Goal: Information Seeking & Learning: Get advice/opinions

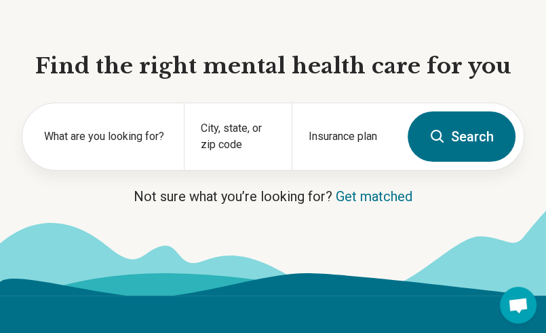
scroll to position [136, 0]
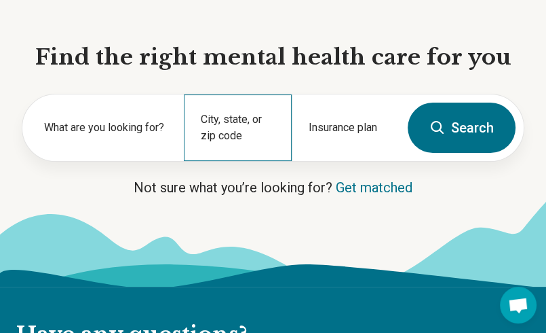
click at [241, 118] on div "City, state, or zip code" at bounding box center [238, 127] width 108 height 67
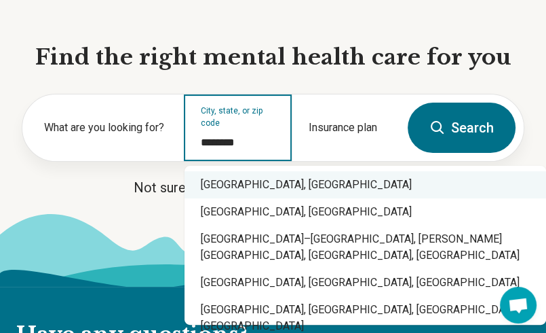
click at [259, 187] on div "Charlottesville, VA" at bounding box center [366, 184] width 362 height 27
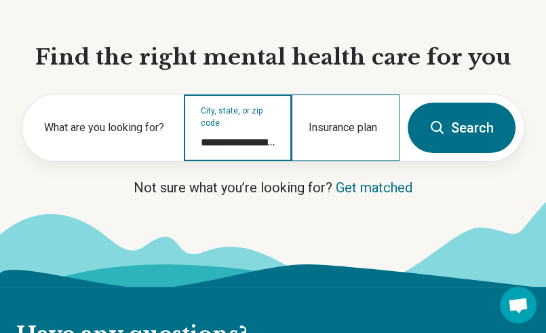
type input "**********"
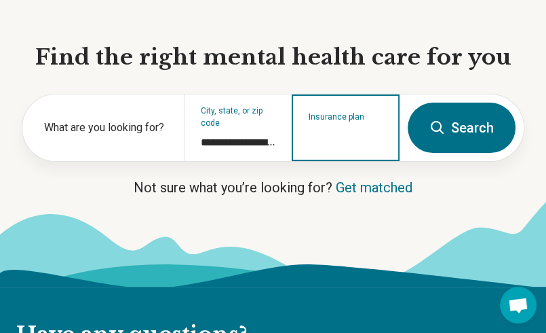
click at [342, 136] on input "Insurance plan" at bounding box center [346, 136] width 75 height 16
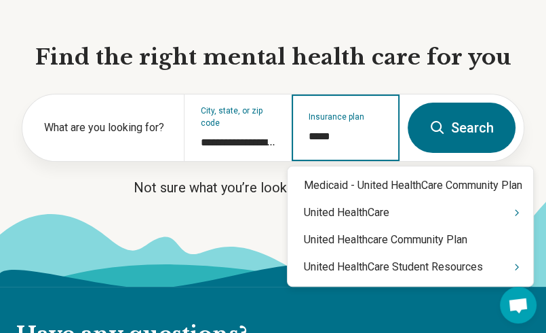
type input "******"
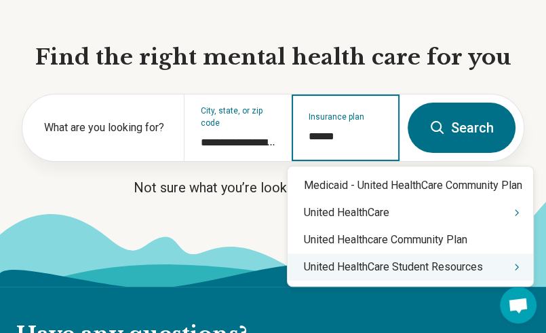
click at [440, 269] on div "United HealthCare Student Resources" at bounding box center [411, 266] width 246 height 27
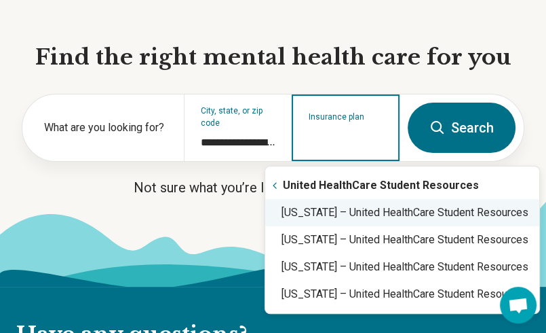
click at [391, 214] on div "Virginia – United HealthCare Student Resources" at bounding box center [402, 212] width 274 height 27
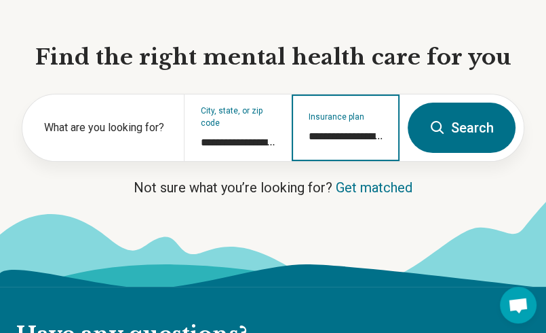
type input "**********"
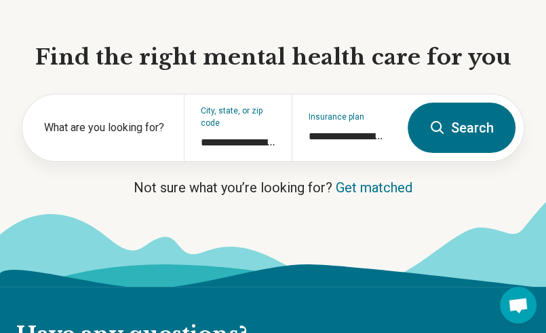
click at [464, 125] on button "Search" at bounding box center [462, 127] width 108 height 50
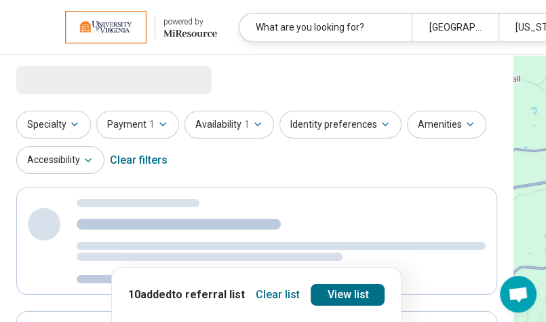
select select "***"
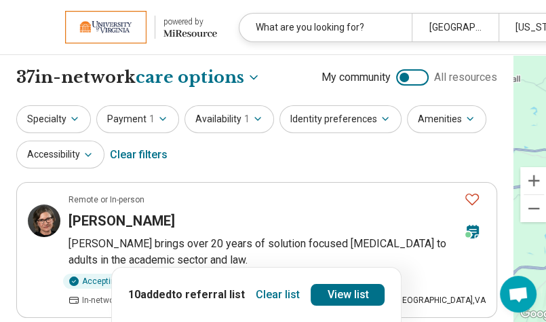
click at [261, 294] on button "Clear list" at bounding box center [277, 295] width 55 height 22
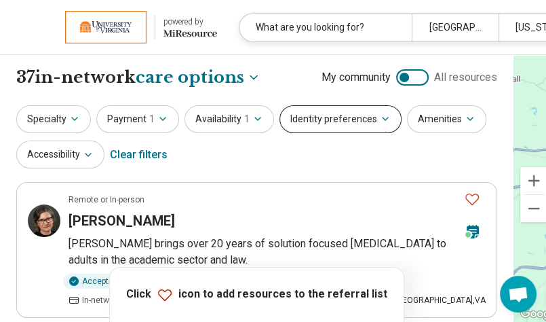
click at [380, 122] on icon "button" at bounding box center [385, 118] width 11 height 11
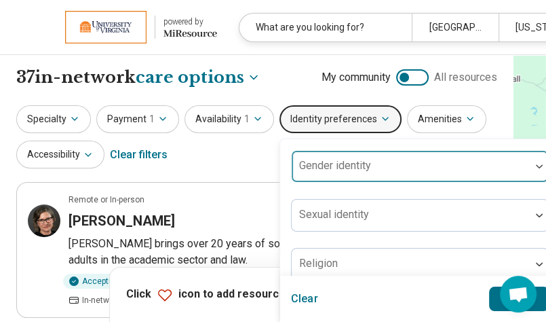
click at [396, 164] on div at bounding box center [411, 171] width 228 height 19
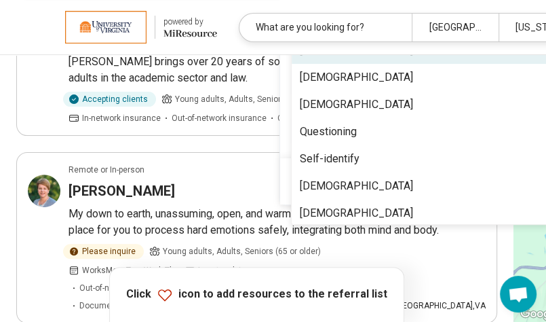
scroll to position [114, 0]
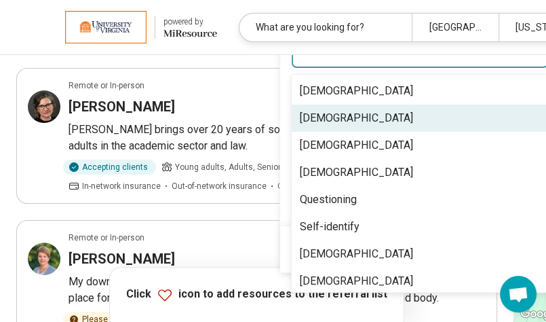
click at [369, 114] on div "Cisgender Woman" at bounding box center [356, 118] width 113 height 16
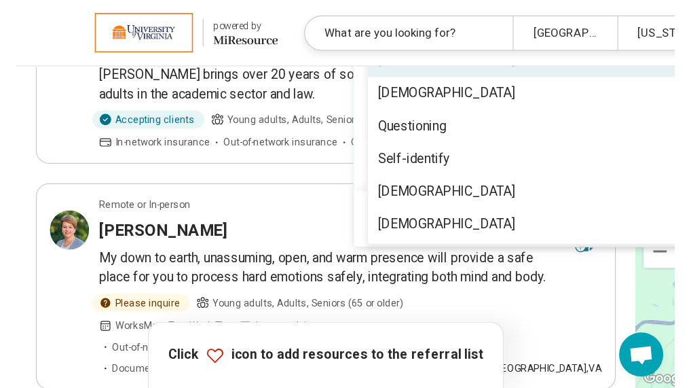
scroll to position [137, 0]
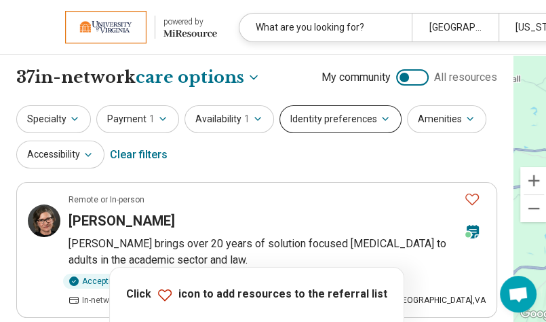
click at [380, 119] on icon "button" at bounding box center [385, 118] width 11 height 11
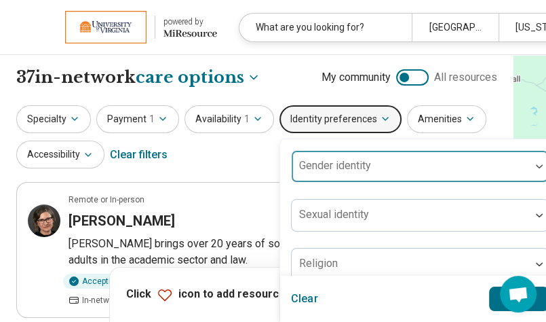
click at [387, 166] on div at bounding box center [411, 171] width 228 height 19
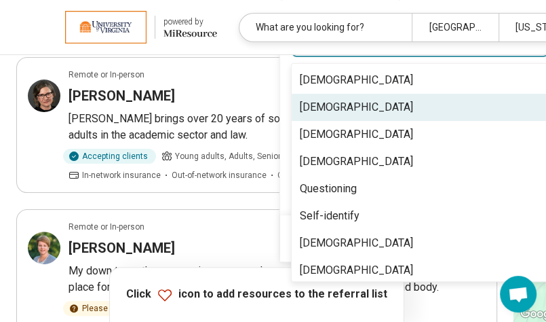
scroll to position [46, 0]
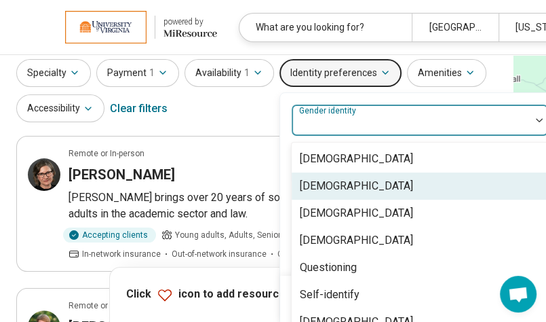
click at [372, 187] on div "Cisgender Woman" at bounding box center [356, 186] width 113 height 16
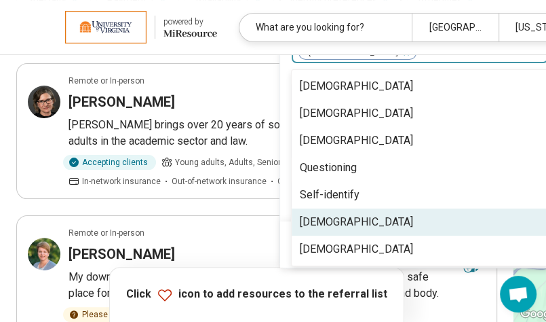
scroll to position [128, 0]
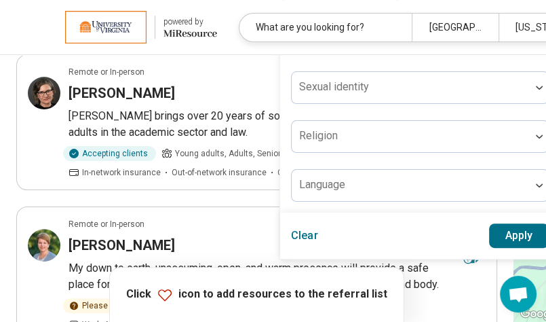
click at [282, 236] on div "Clear Apply" at bounding box center [420, 235] width 280 height 46
click at [519, 231] on button "Apply" at bounding box center [519, 235] width 60 height 24
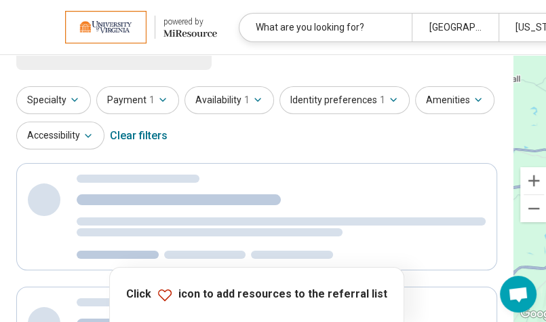
scroll to position [0, 0]
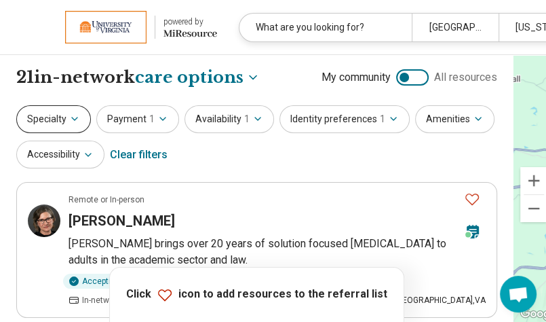
click at [72, 119] on icon "button" at bounding box center [74, 118] width 11 height 11
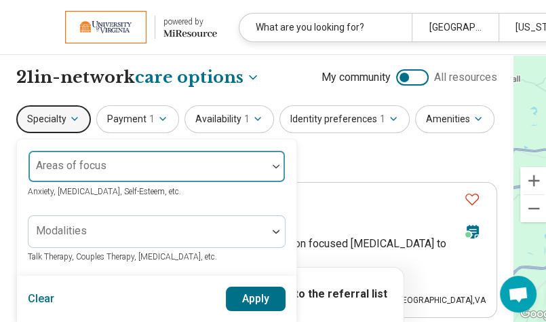
click at [269, 157] on div at bounding box center [276, 166] width 18 height 31
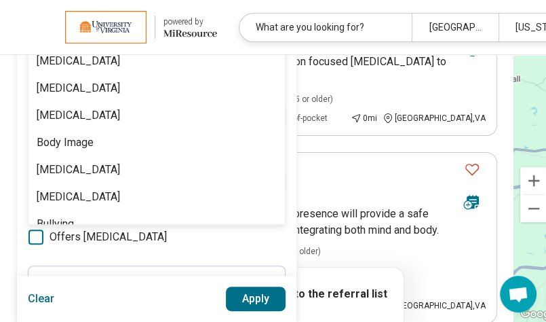
scroll to position [339, 0]
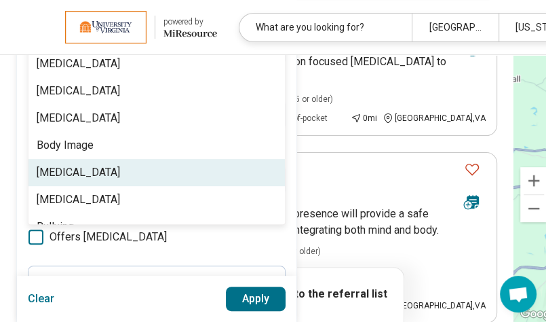
click at [120, 172] on div "[MEDICAL_DATA]" at bounding box center [78, 172] width 83 height 16
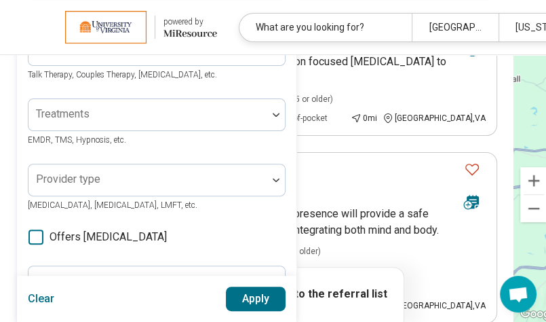
click at [258, 294] on button "Apply" at bounding box center [256, 298] width 60 height 24
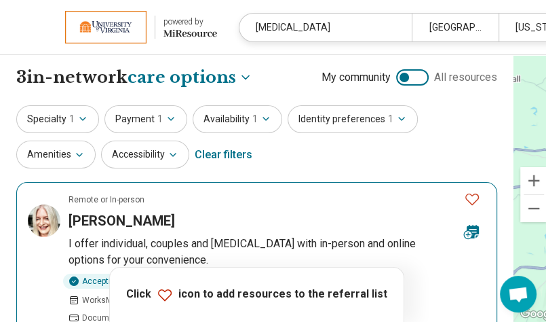
click at [106, 218] on h3 "Jessica Hoffa" at bounding box center [122, 220] width 107 height 19
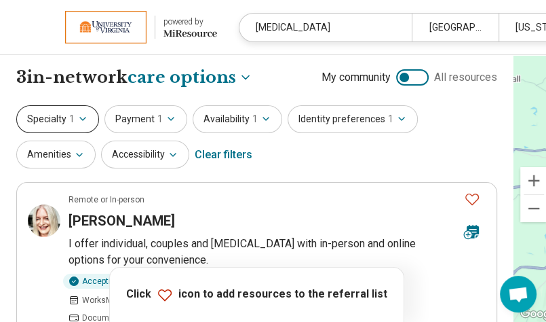
click at [81, 120] on icon "button" at bounding box center [82, 118] width 11 height 11
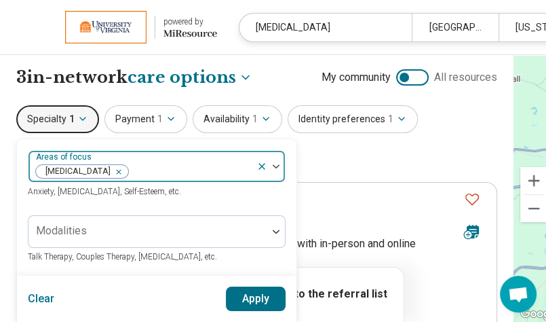
click at [120, 172] on icon "Remove [object Object]" at bounding box center [116, 172] width 10 height 10
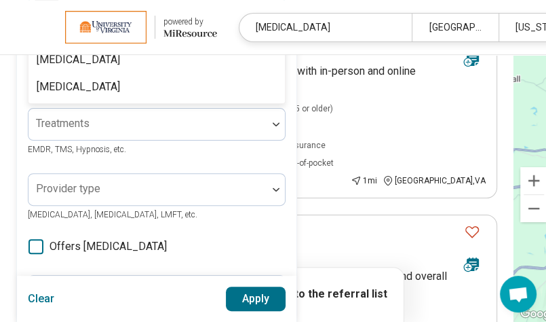
type input "*******"
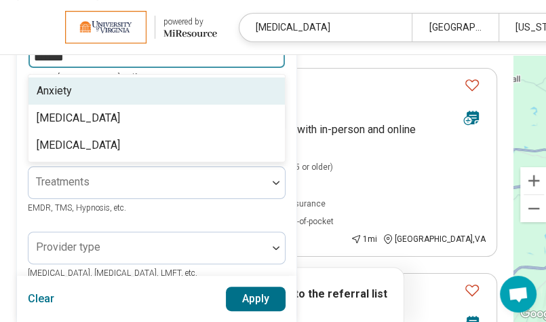
scroll to position [114, 0]
click at [235, 88] on div "Anxiety" at bounding box center [157, 90] width 257 height 27
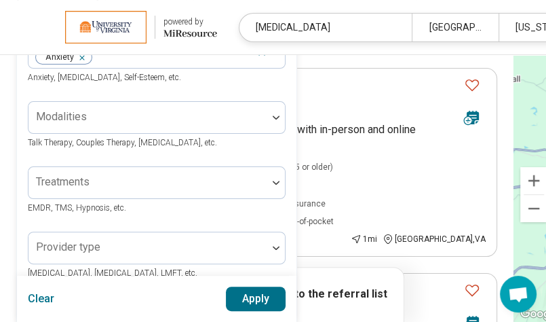
click at [259, 303] on button "Apply" at bounding box center [256, 298] width 60 height 24
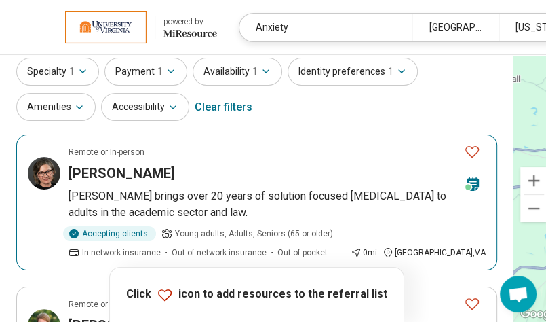
scroll to position [68, 0]
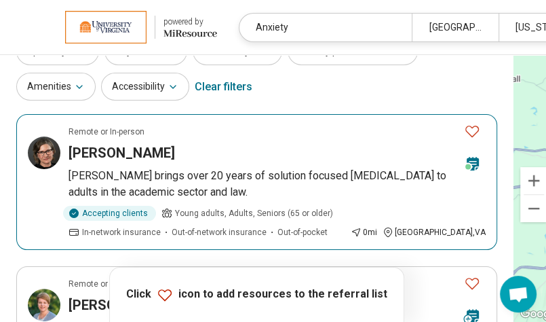
click at [98, 151] on h3 "Rebecca Fadil" at bounding box center [122, 152] width 107 height 19
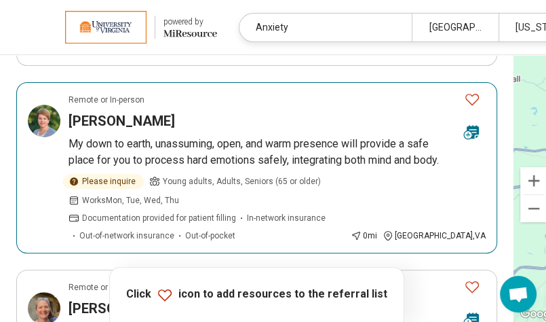
scroll to position [272, 0]
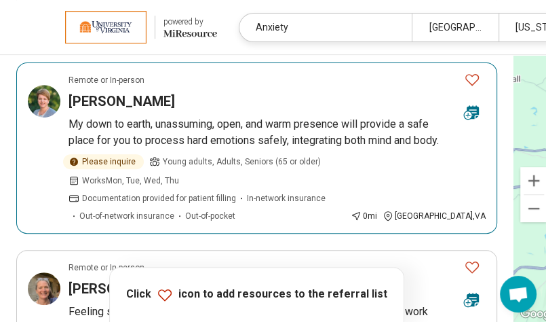
click at [107, 97] on h3 "Sarah Cooper" at bounding box center [122, 101] width 107 height 19
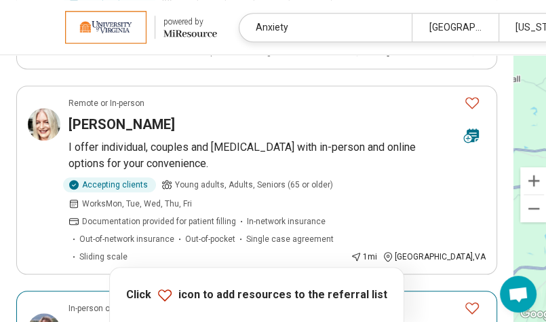
scroll to position [543, 0]
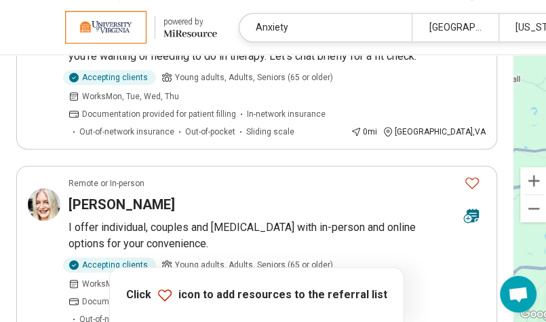
click at [182, 25] on div "powered by" at bounding box center [191, 22] width 54 height 12
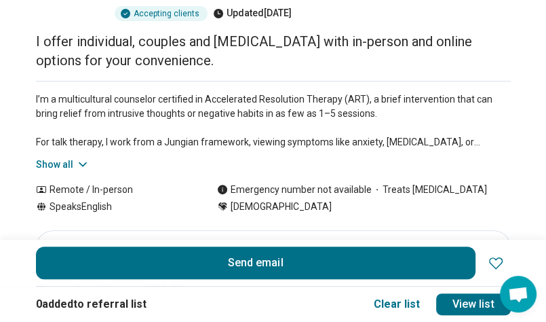
scroll to position [204, 0]
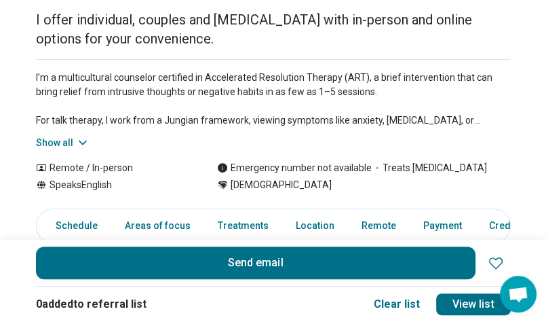
click at [65, 136] on button "Show all" at bounding box center [63, 143] width 54 height 14
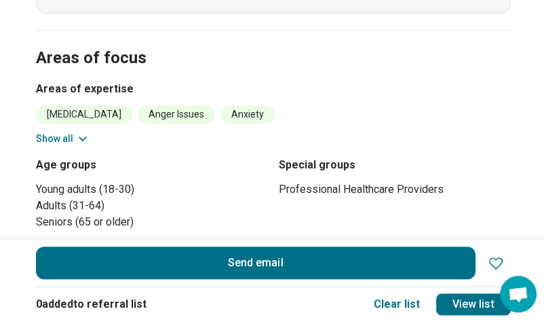
scroll to position [679, 0]
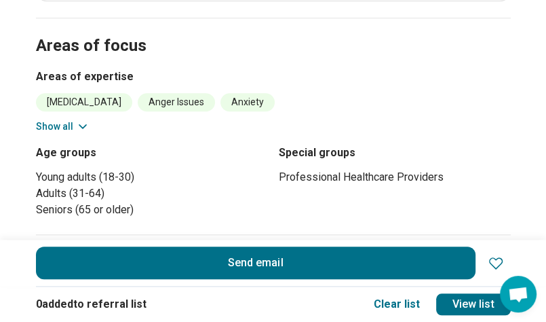
click at [73, 119] on button "Show all" at bounding box center [63, 126] width 54 height 14
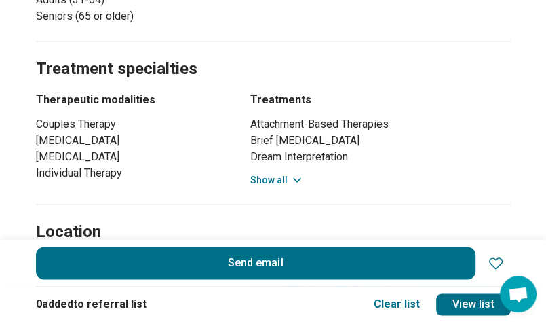
scroll to position [1018, 0]
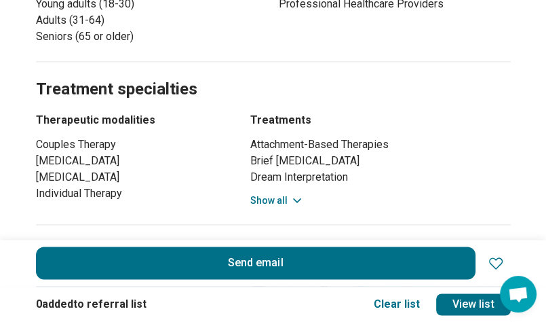
click at [296, 193] on icon at bounding box center [298, 200] width 14 height 14
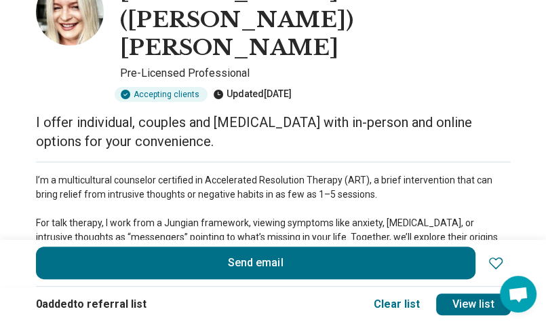
scroll to position [0, 0]
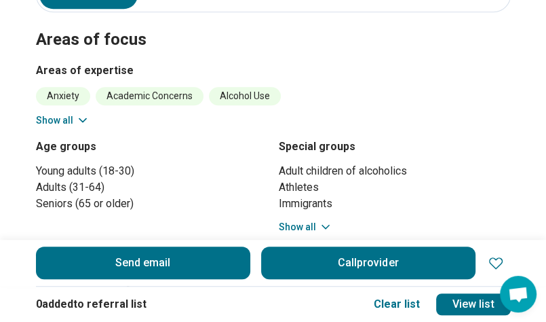
scroll to position [475, 0]
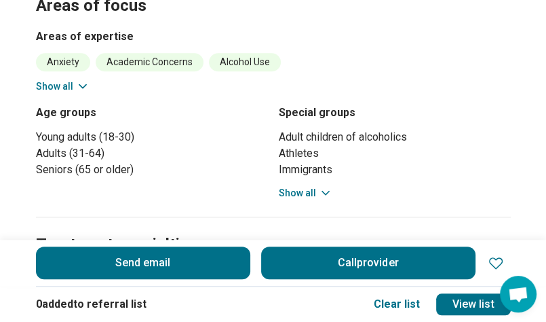
click at [62, 79] on button "Show all" at bounding box center [63, 86] width 54 height 14
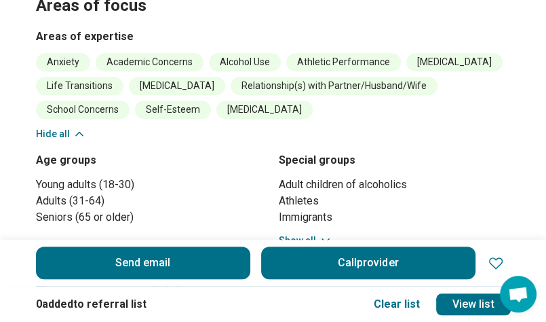
scroll to position [543, 0]
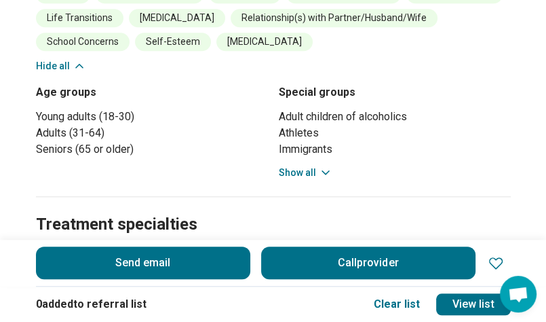
click at [307, 166] on button "Show all" at bounding box center [306, 173] width 54 height 14
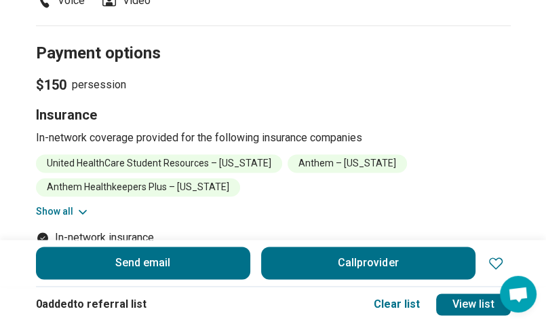
scroll to position [1018, 0]
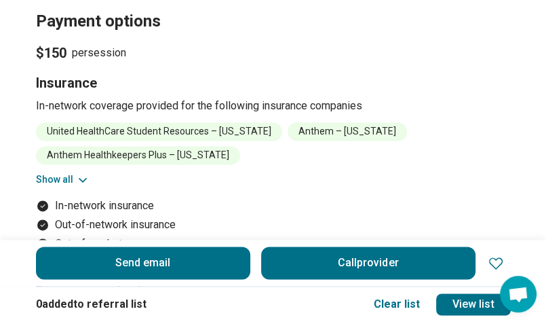
click at [79, 173] on icon at bounding box center [83, 180] width 14 height 14
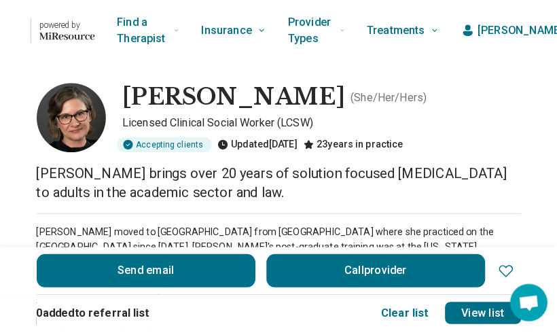
scroll to position [68, 0]
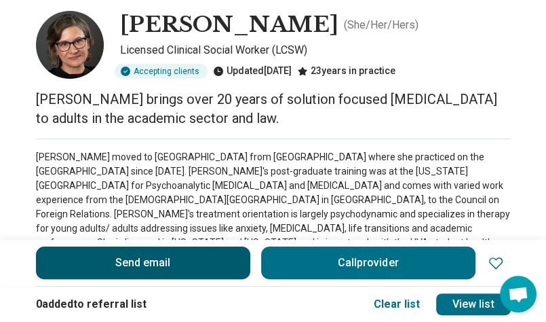
click at [160, 266] on button "Send email" at bounding box center [143, 262] width 214 height 33
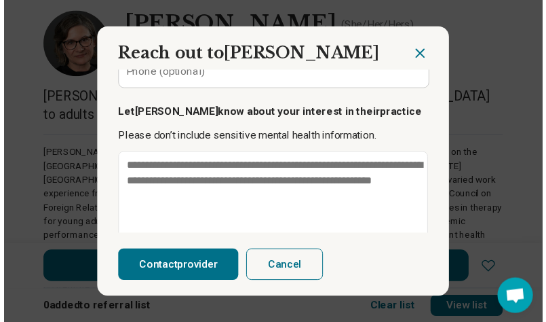
scroll to position [315, 0]
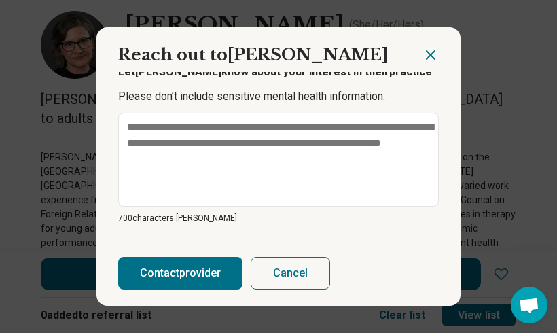
click at [424, 55] on icon "Close dialog" at bounding box center [430, 55] width 16 height 16
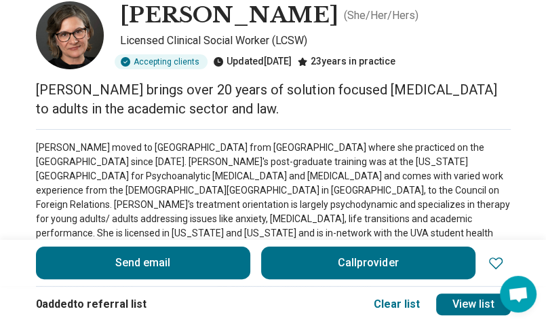
scroll to position [0, 0]
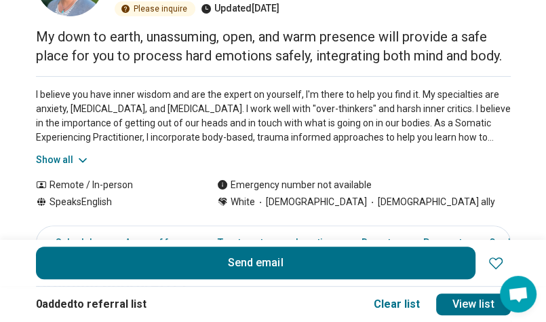
scroll to position [136, 0]
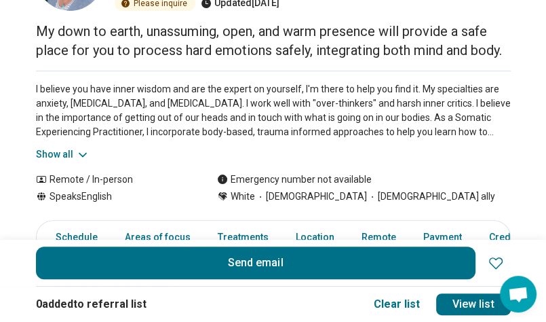
click at [87, 153] on icon at bounding box center [83, 155] width 14 height 14
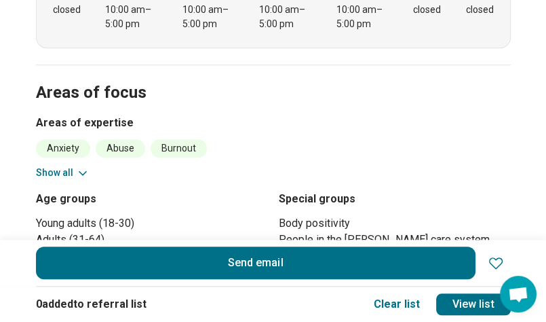
scroll to position [611, 0]
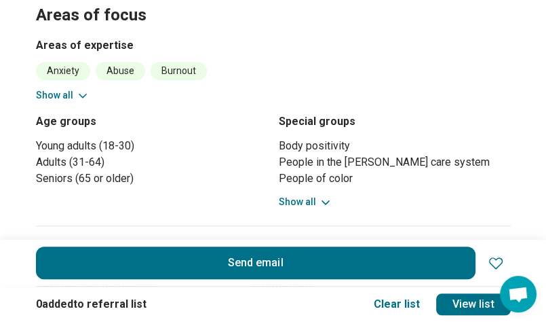
click at [77, 92] on button "Show all" at bounding box center [63, 95] width 54 height 14
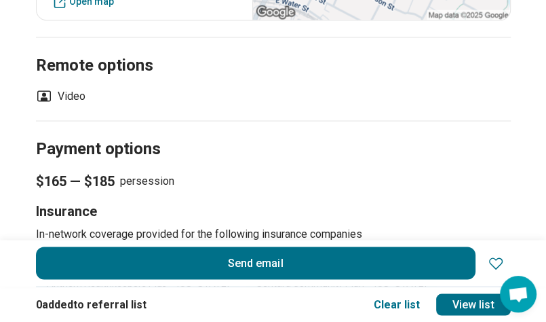
scroll to position [1086, 0]
